Goal: Transaction & Acquisition: Subscribe to service/newsletter

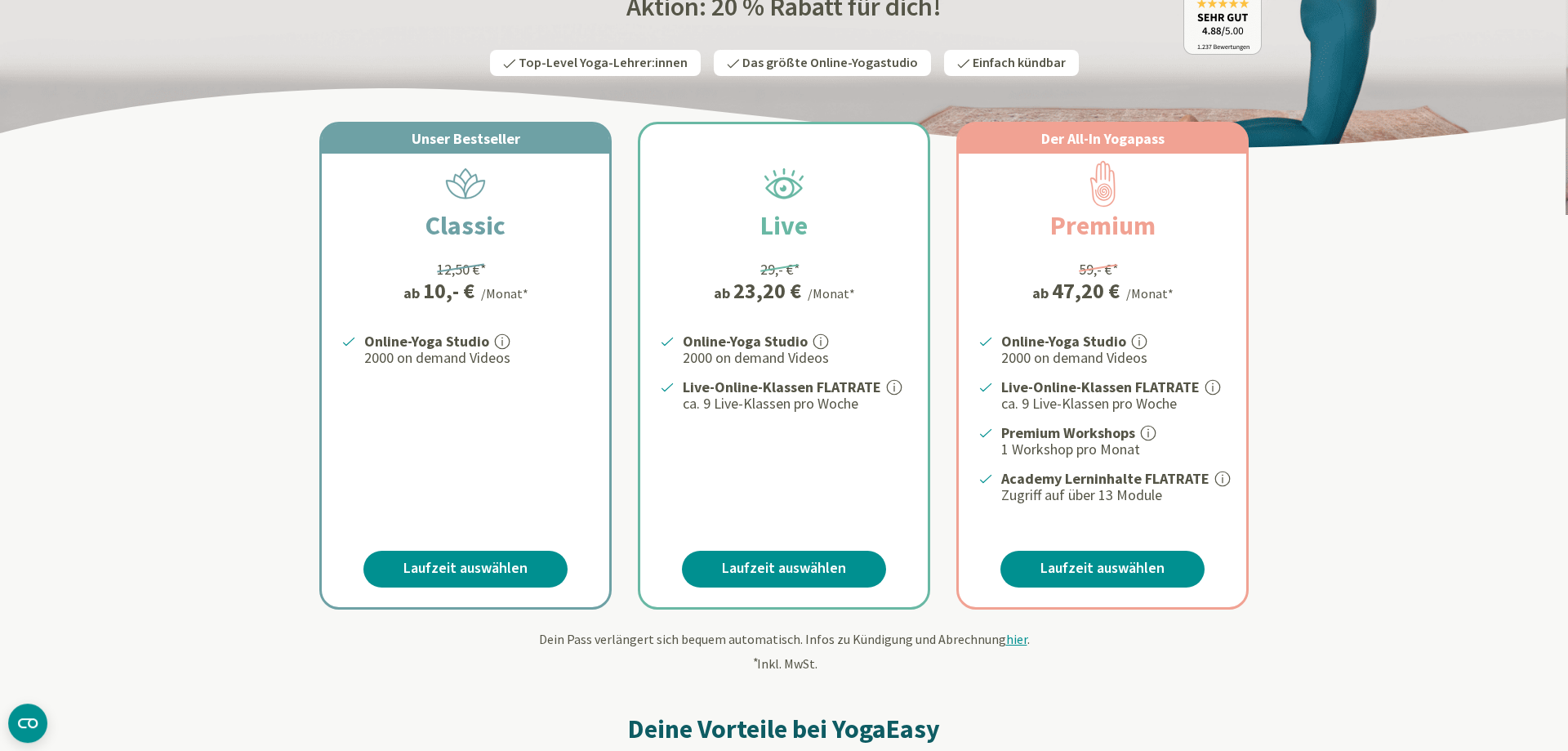
scroll to position [250, 0]
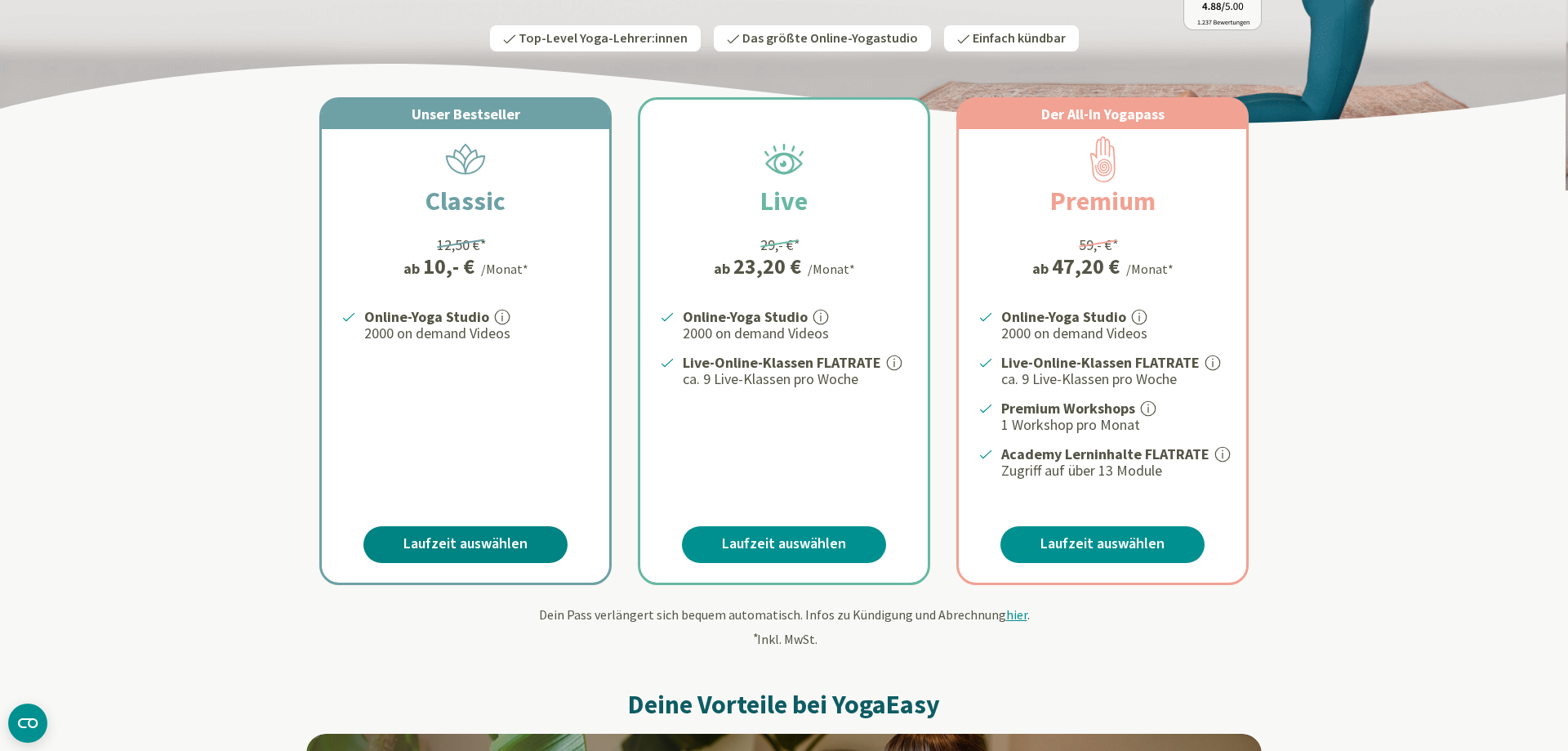
click at [466, 527] on link "Laufzeit auswählen" at bounding box center [465, 545] width 204 height 37
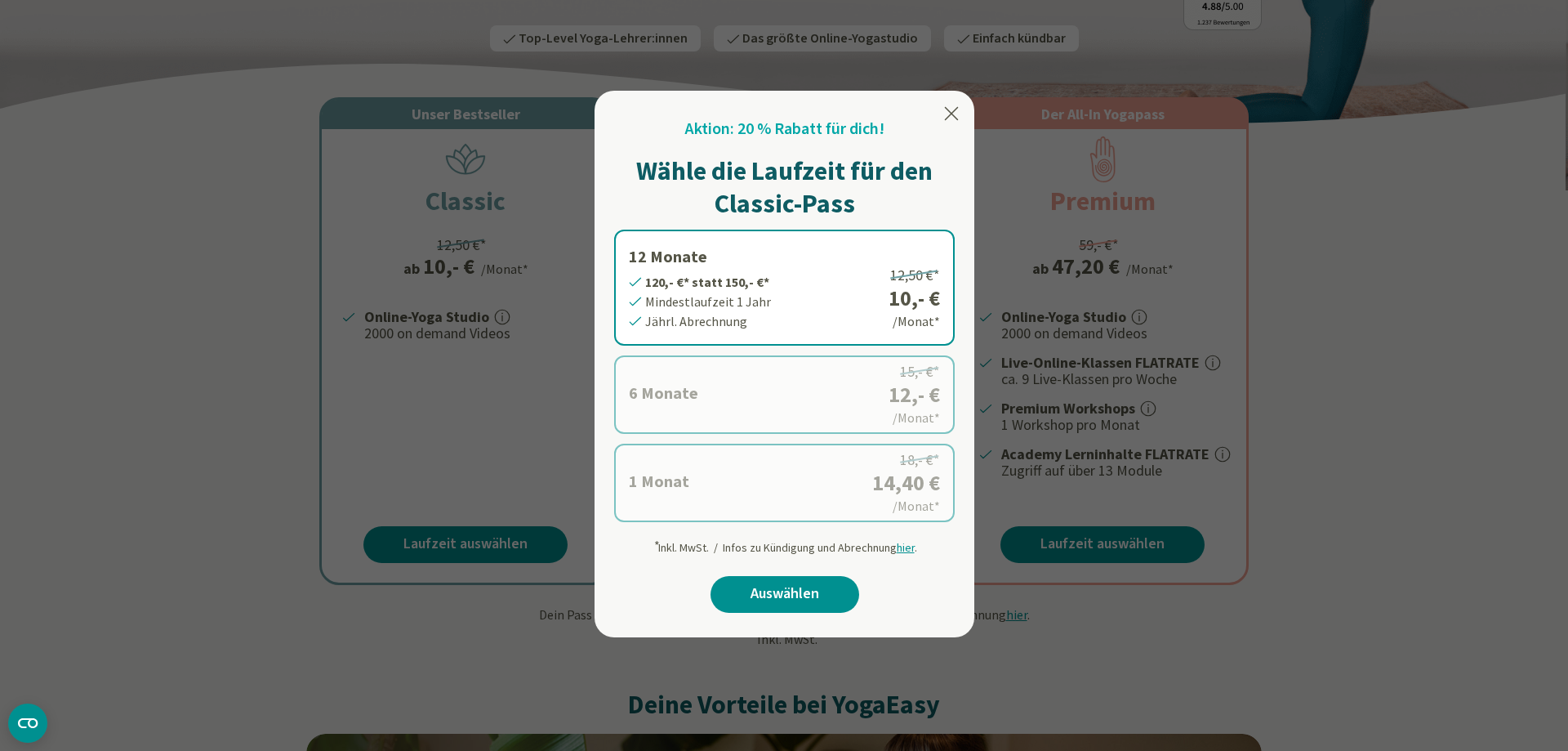
click at [950, 114] on icon at bounding box center [951, 113] width 19 height 19
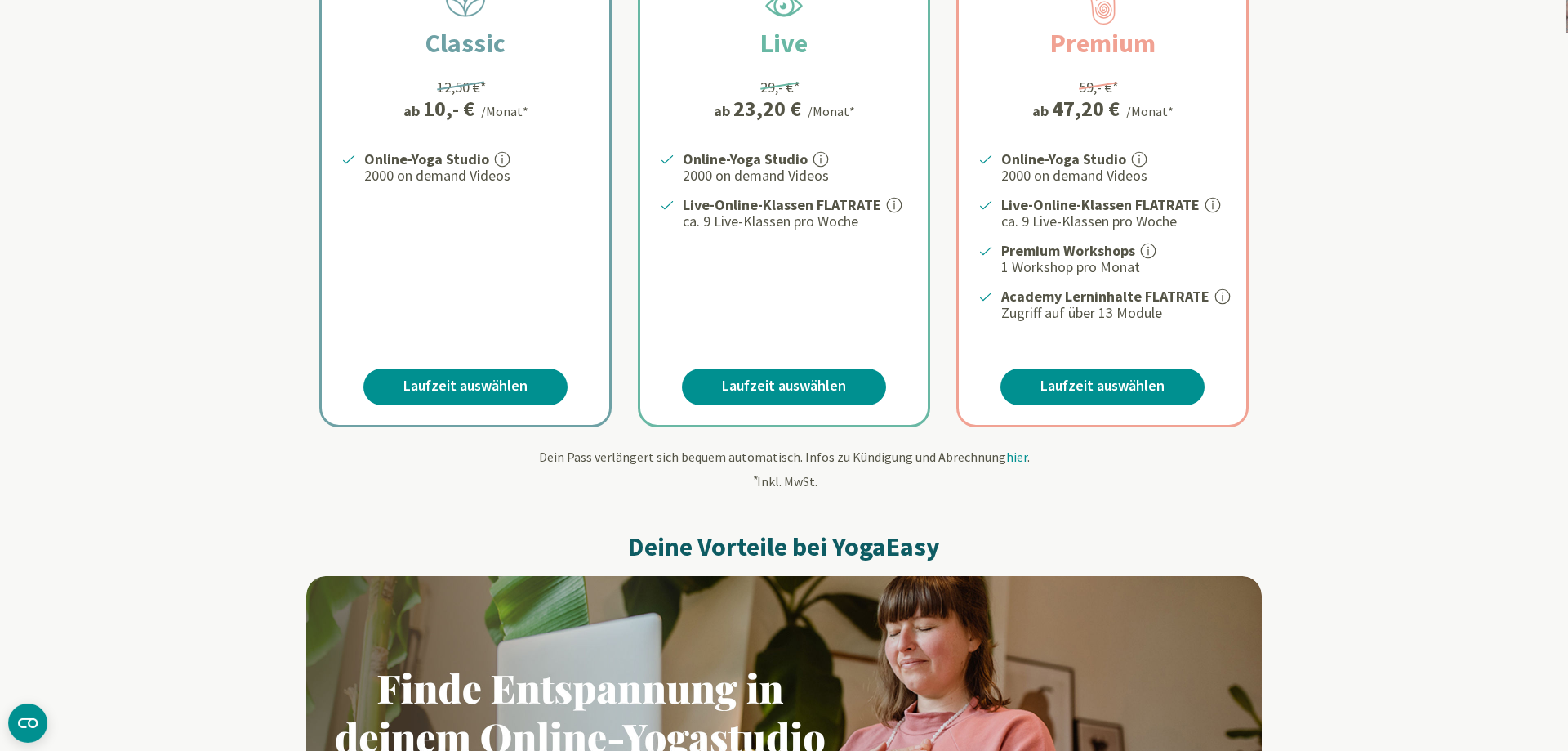
scroll to position [417, 0]
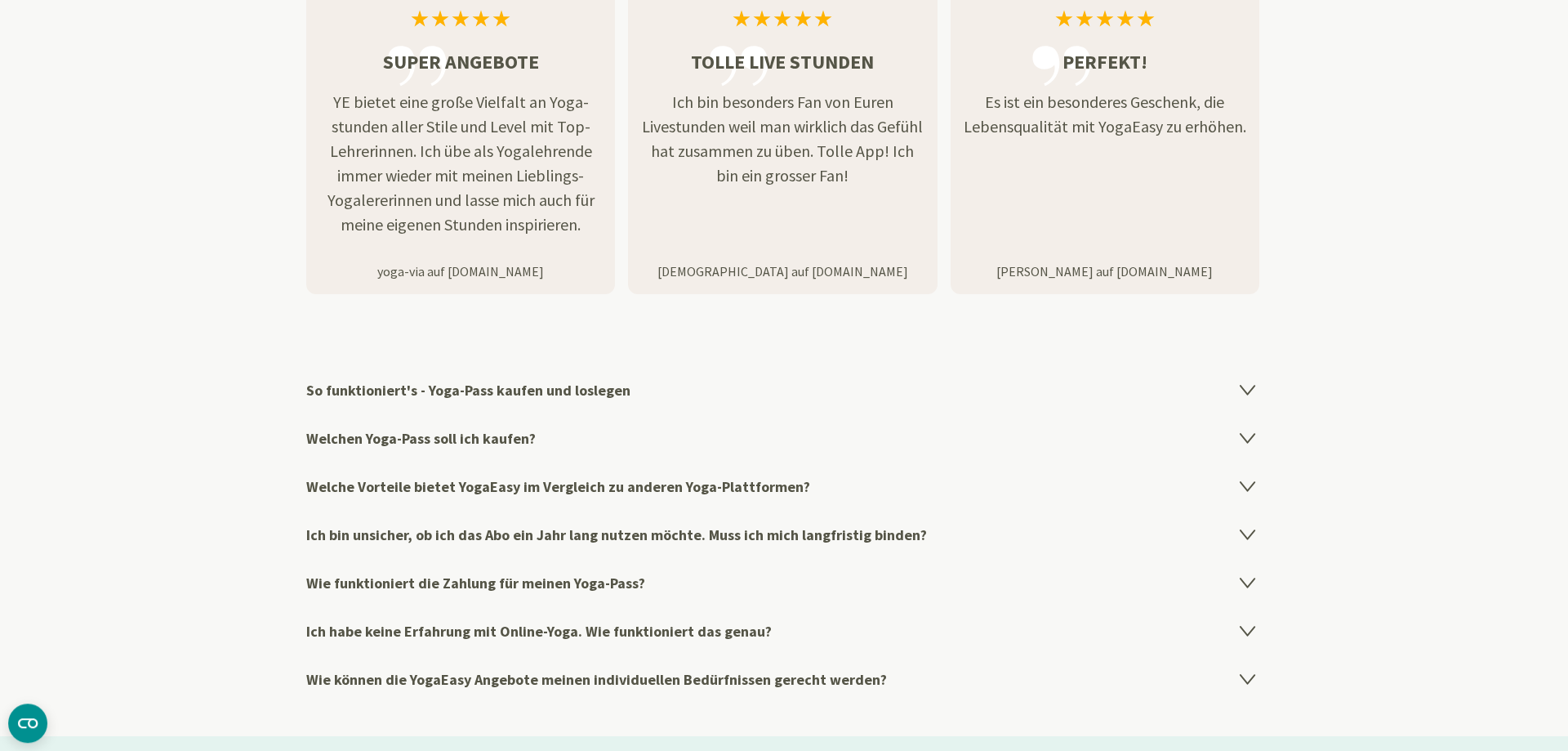
scroll to position [2417, 0]
click at [1250, 432] on icon at bounding box center [1247, 436] width 14 height 9
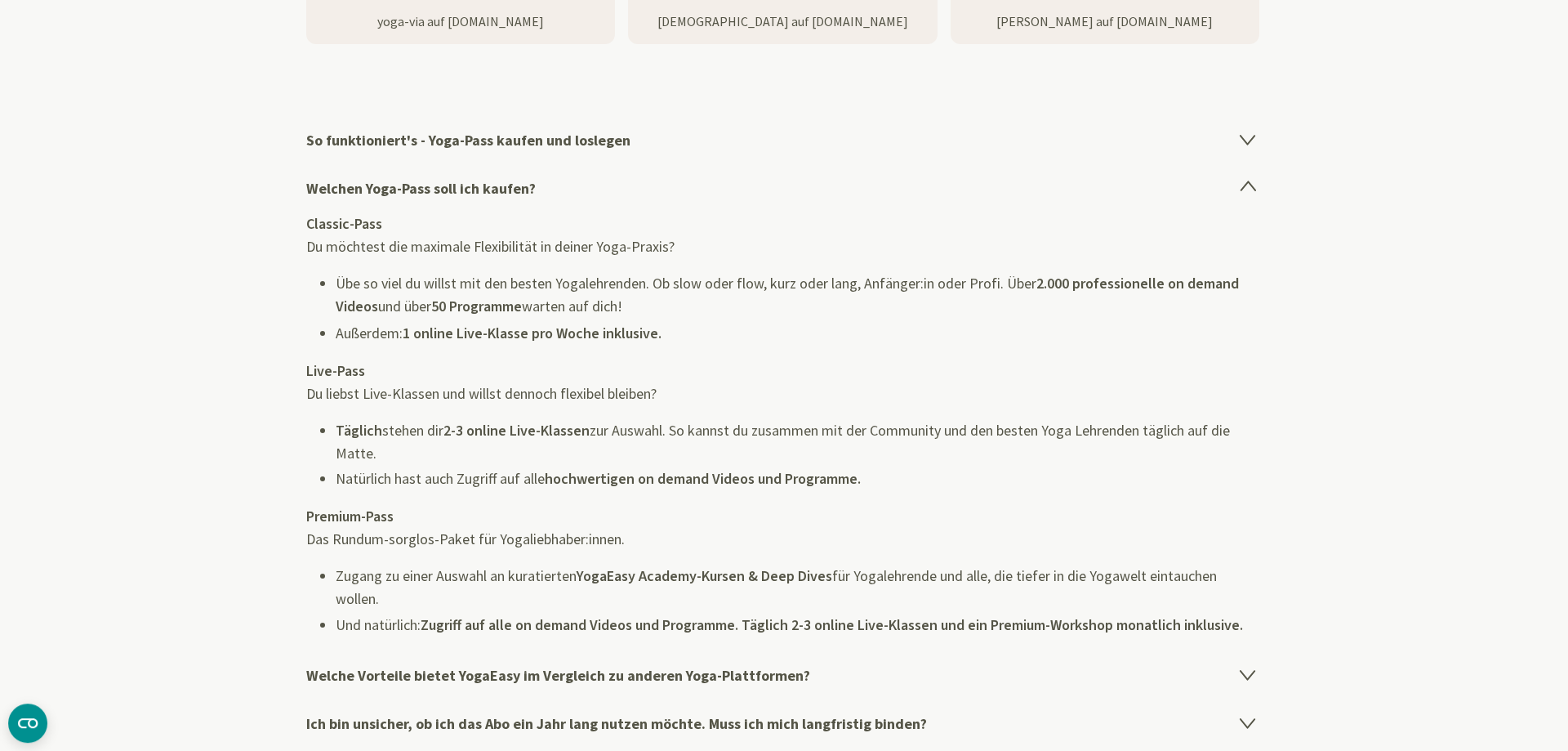
scroll to position [2667, 0]
drag, startPoint x: 416, startPoint y: 339, endPoint x: 674, endPoint y: 324, distance: 258.4
click at [674, 324] on div "Classic-Pass Du möchtest die maximale Flexibilität in deiner Yoga-Praxis? Übe s…" at bounding box center [784, 423] width 956 height 424
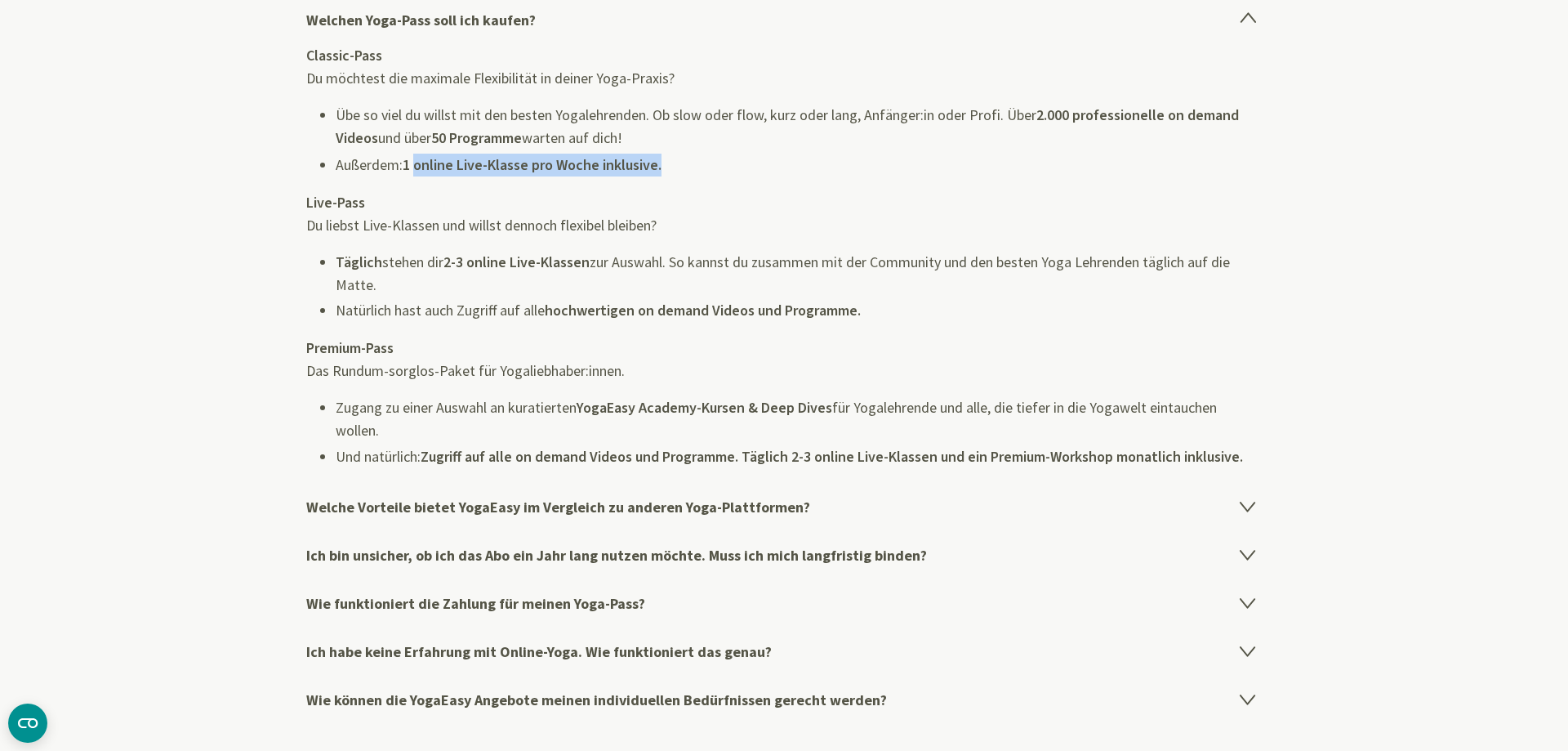
scroll to position [2917, 0]
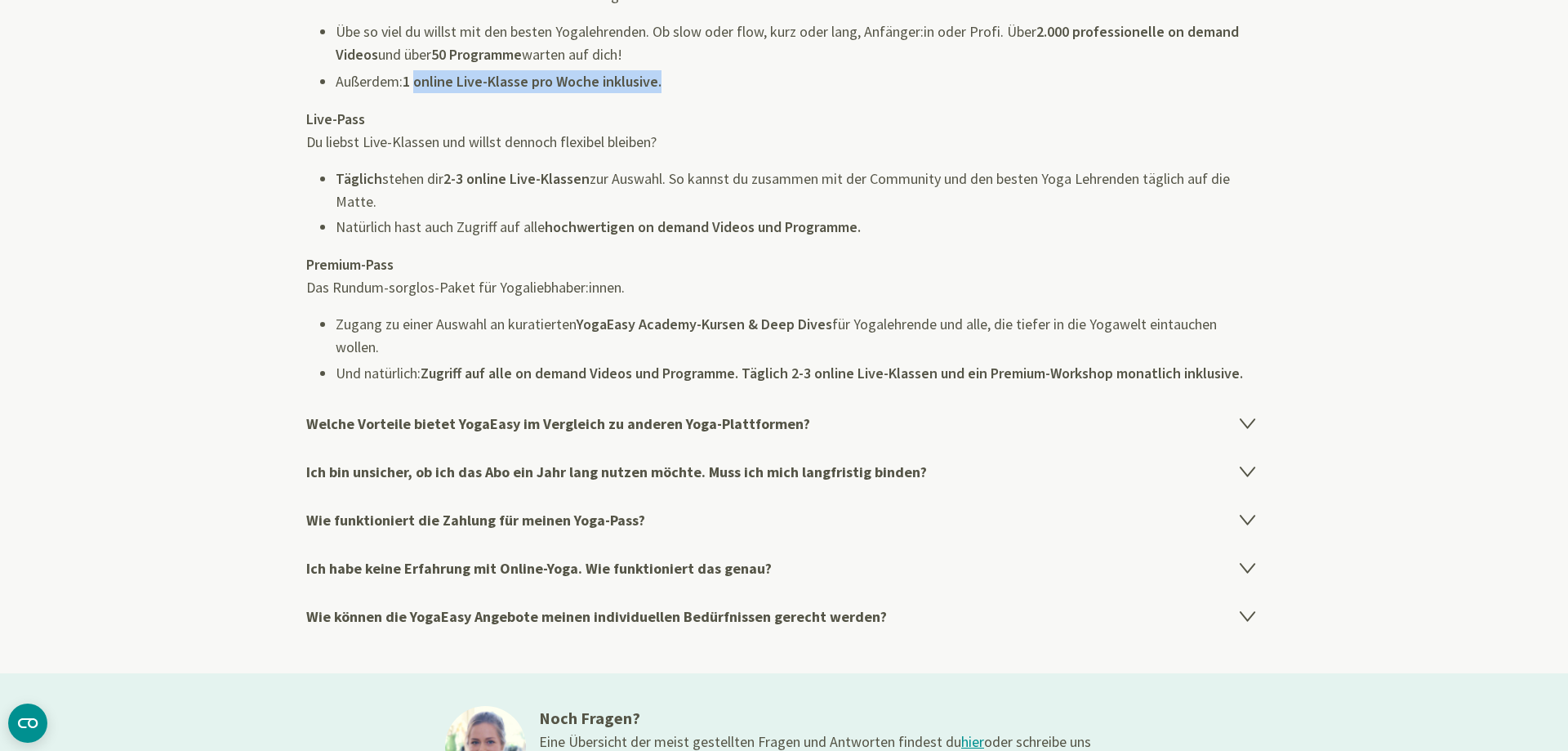
click at [1243, 563] on icon at bounding box center [1247, 568] width 14 height 9
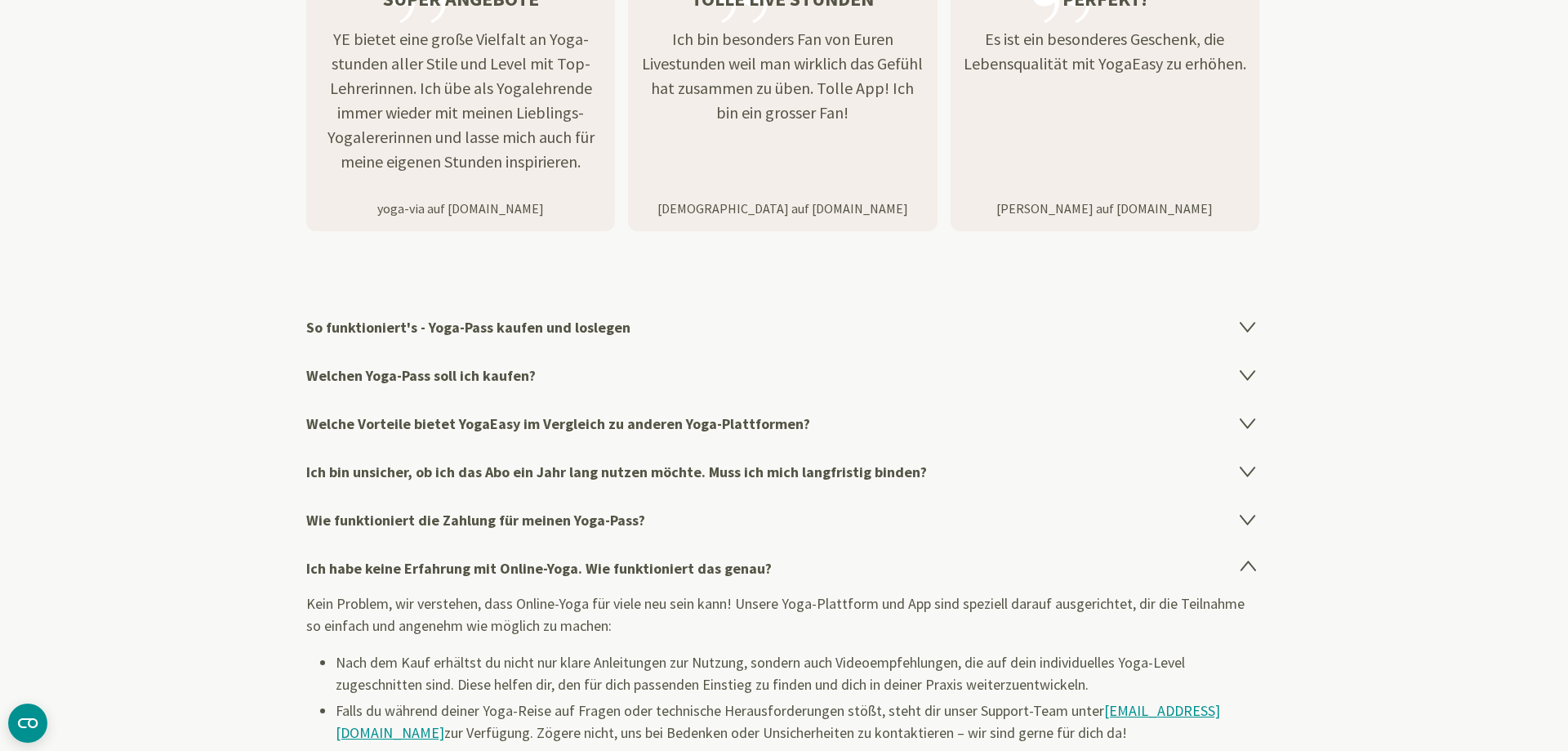
scroll to position [2561, 0]
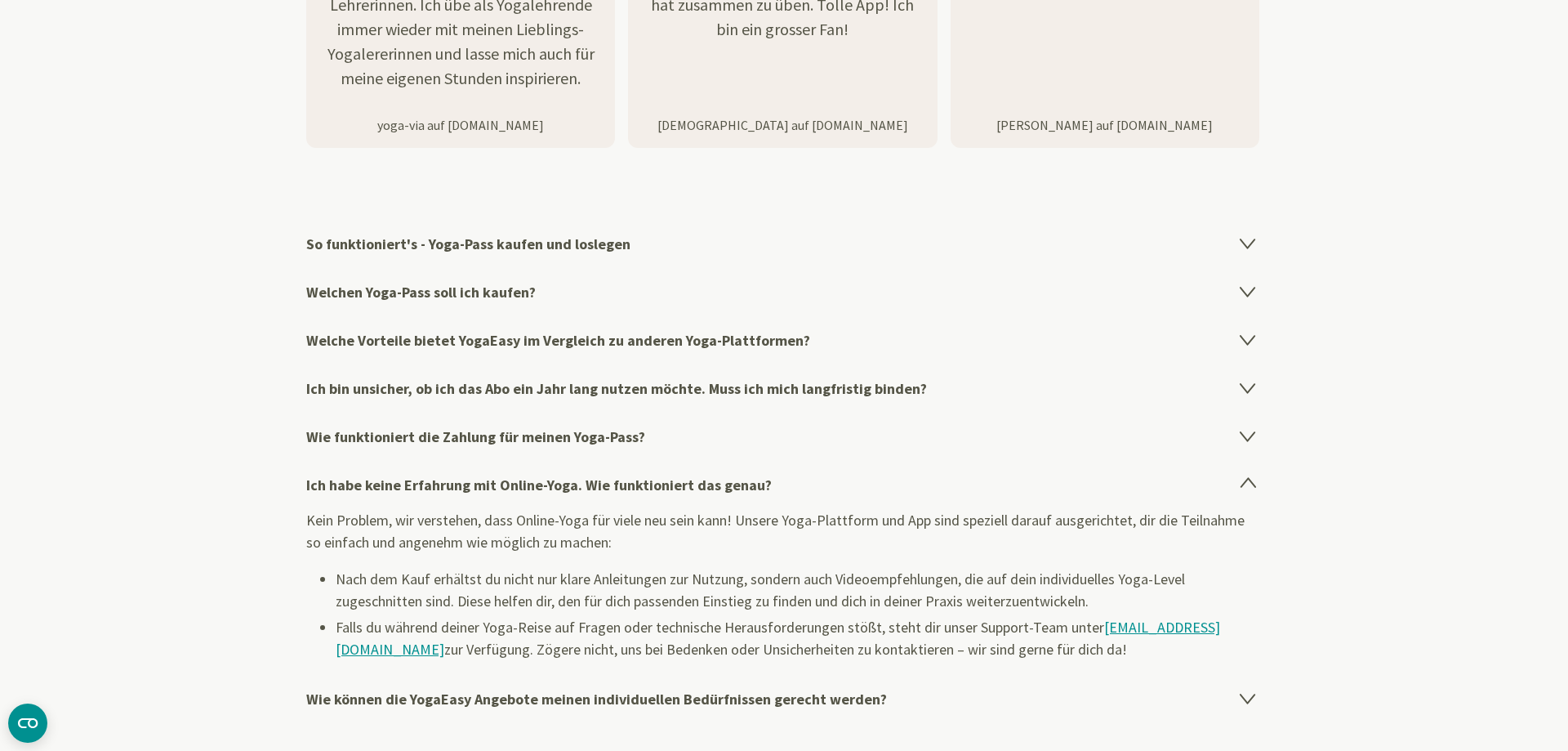
click at [1242, 433] on icon at bounding box center [1248, 436] width 19 height 19
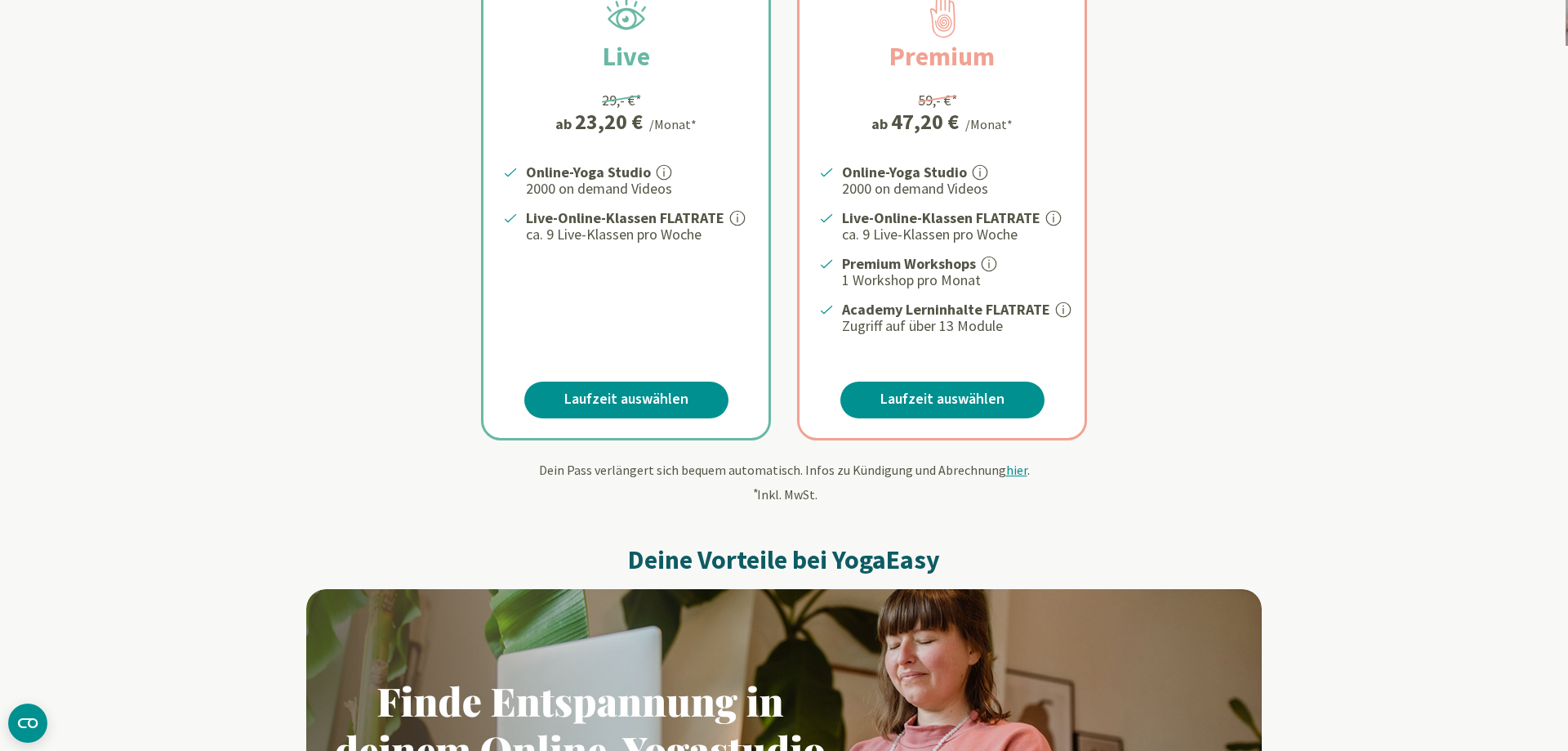
scroll to position [0, 0]
